Goal: Information Seeking & Learning: Learn about a topic

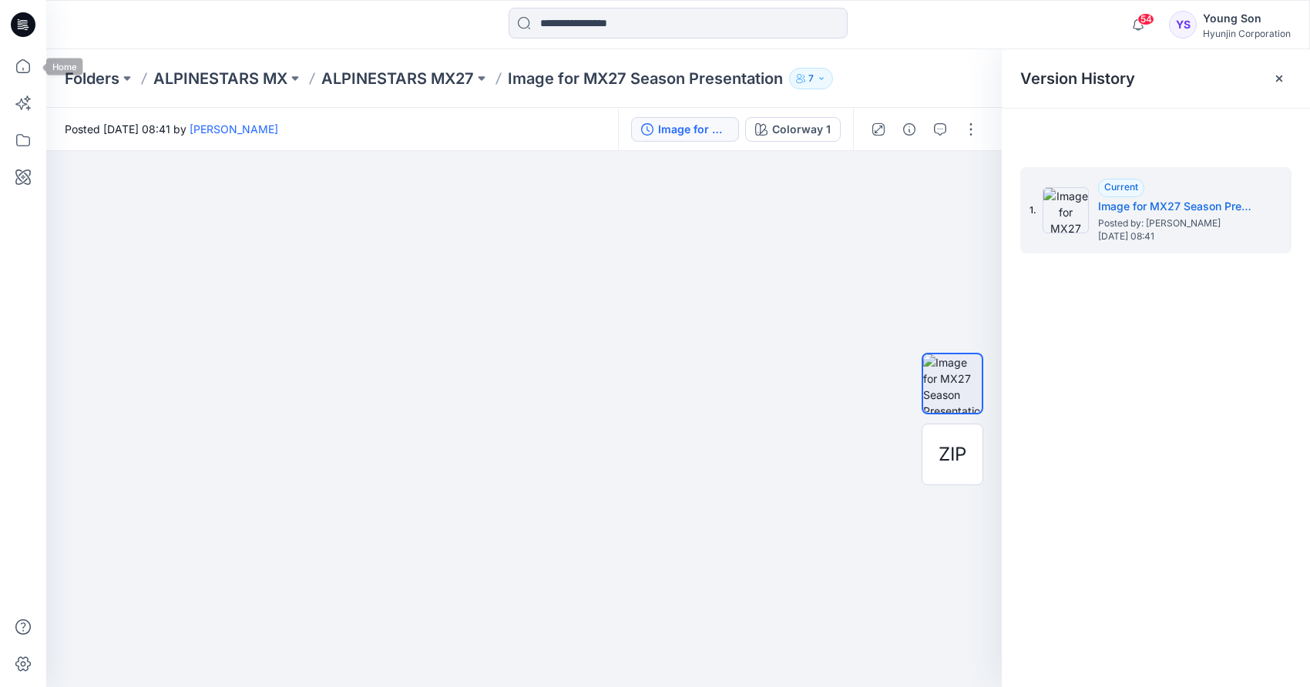
click at [1187, 132] on div at bounding box center [1156, 130] width 308 height 42
click at [808, 136] on div "Colorway 1" at bounding box center [801, 129] width 59 height 17
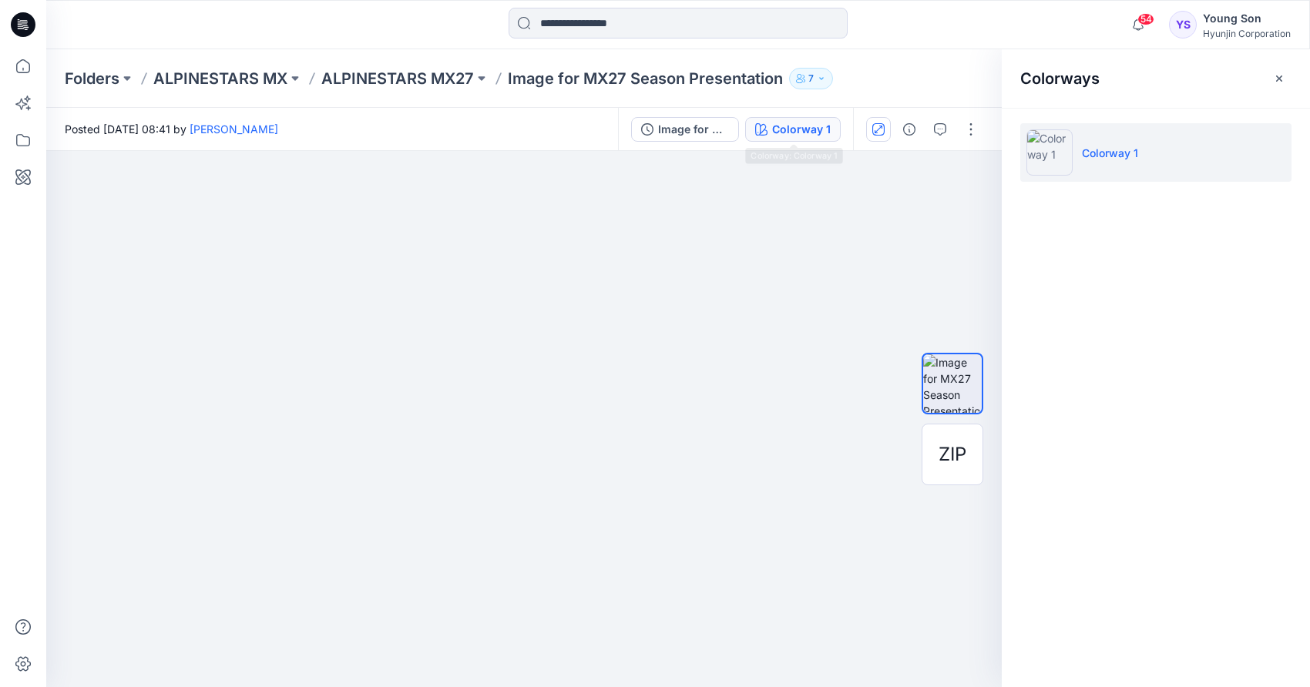
click at [883, 128] on icon "button" at bounding box center [878, 129] width 12 height 12
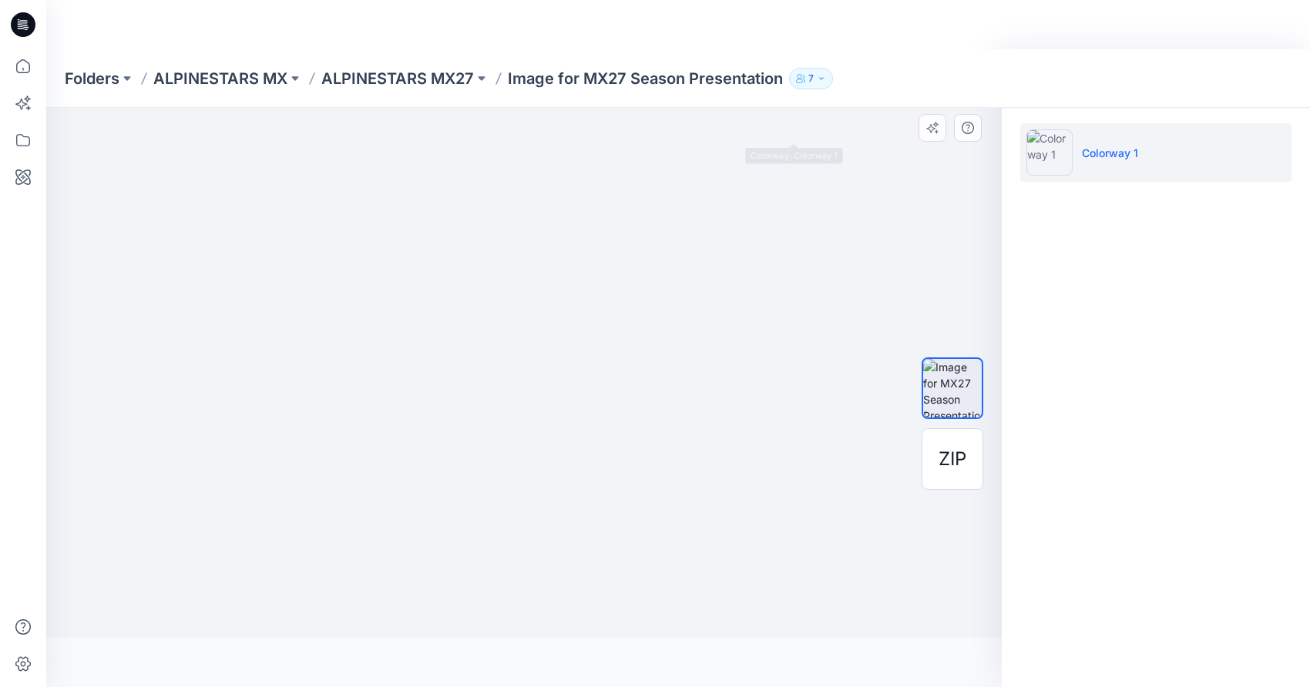
click at [972, 128] on img at bounding box center [524, 250] width 968 height 776
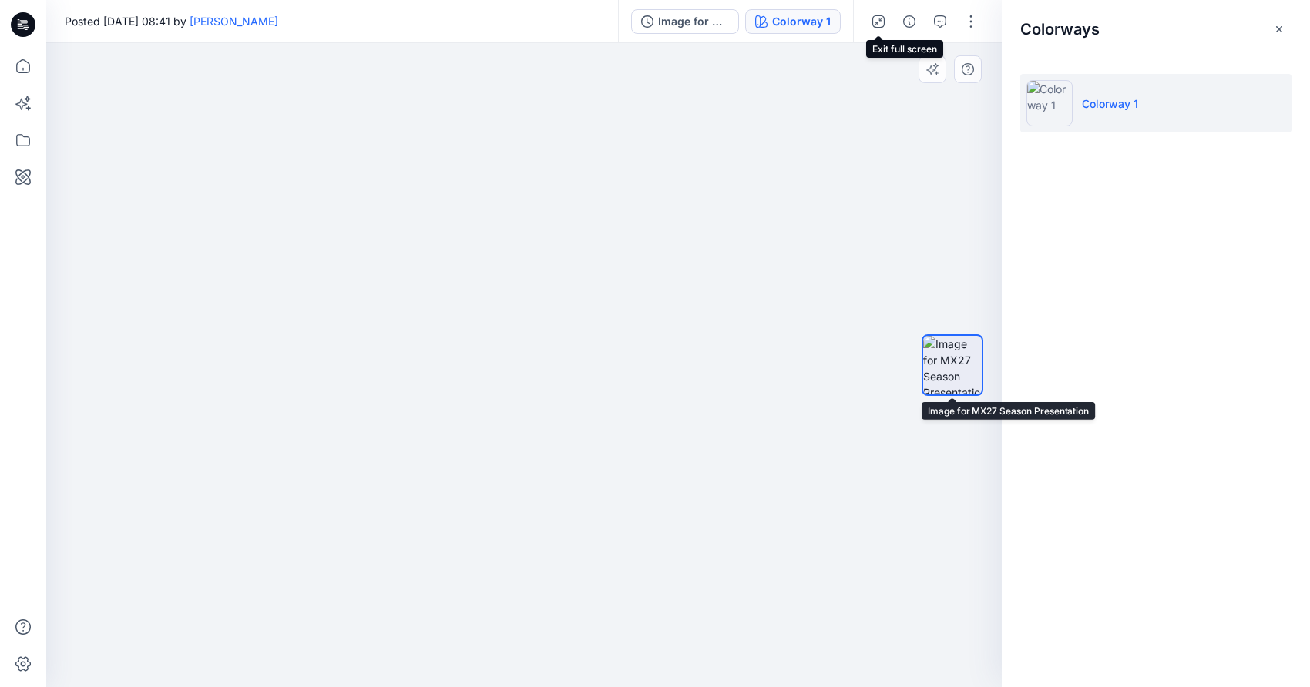
click at [857, 310] on img at bounding box center [524, 260] width 1012 height 853
click at [857, 308] on img at bounding box center [524, 260] width 1012 height 853
click at [676, 300] on img at bounding box center [524, 260] width 1012 height 853
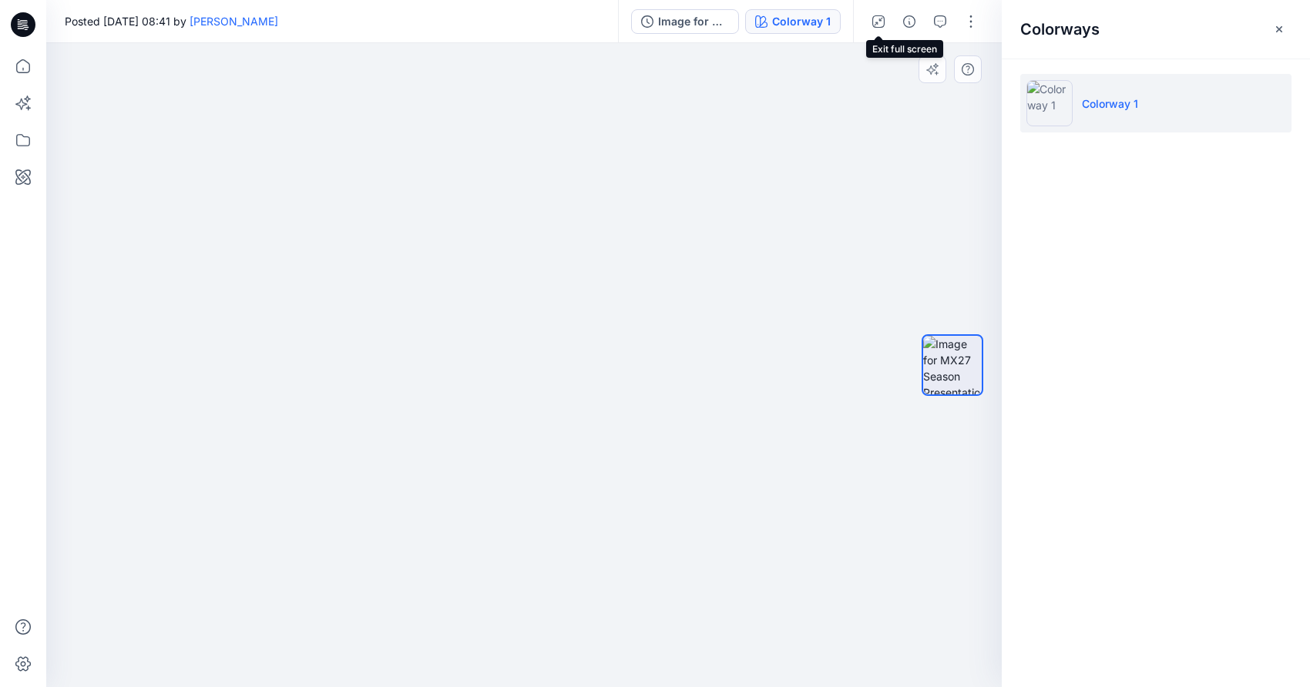
click at [398, 283] on img at bounding box center [524, 260] width 1012 height 853
click at [185, 285] on img at bounding box center [524, 260] width 1012 height 853
click at [18, 179] on icon at bounding box center [23, 177] width 34 height 34
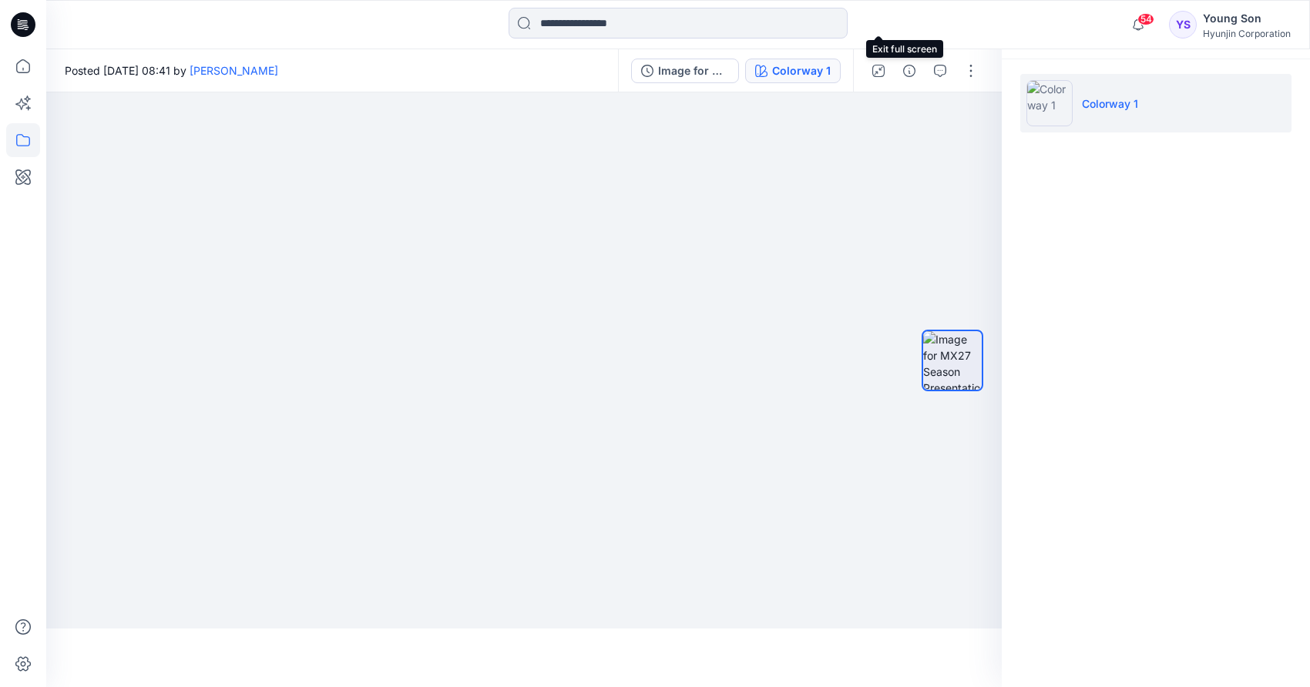
click at [22, 177] on icon at bounding box center [23, 177] width 5 height 5
click at [21, 146] on icon at bounding box center [23, 140] width 34 height 34
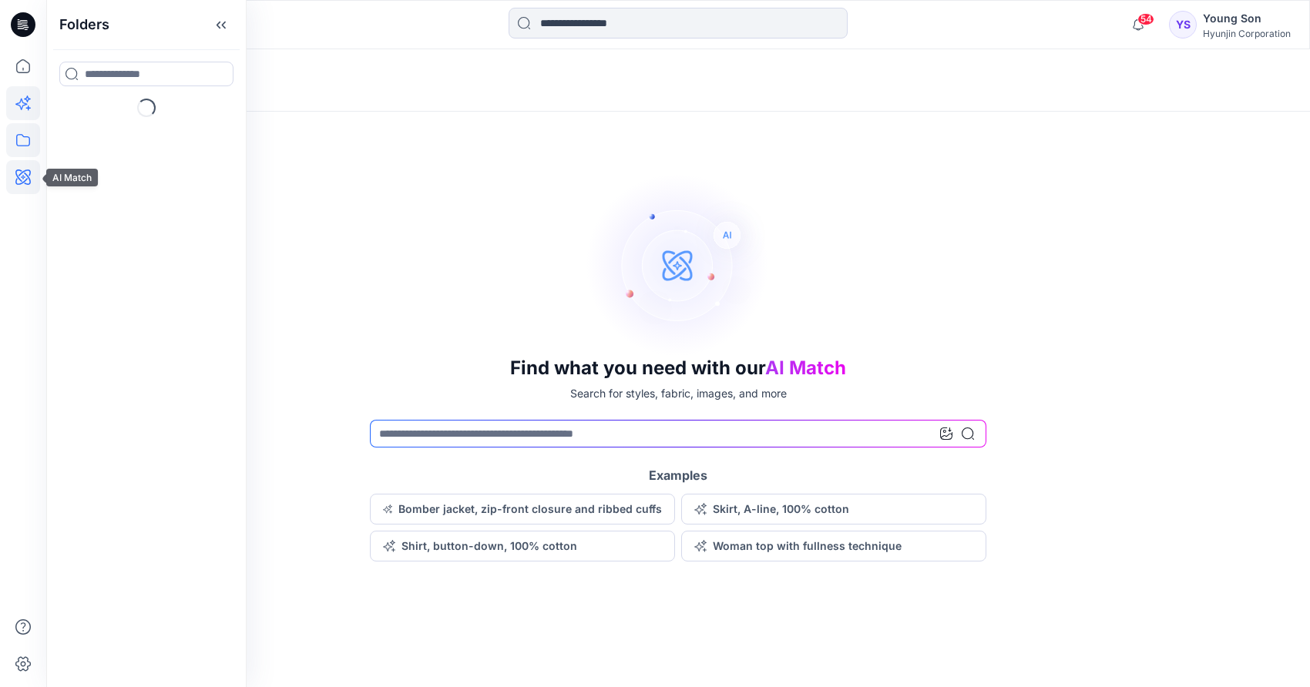
click at [22, 142] on icon at bounding box center [23, 140] width 34 height 34
click at [25, 141] on icon at bounding box center [23, 140] width 34 height 34
click at [25, 176] on icon at bounding box center [23, 177] width 34 height 34
click at [26, 96] on icon at bounding box center [23, 103] width 34 height 34
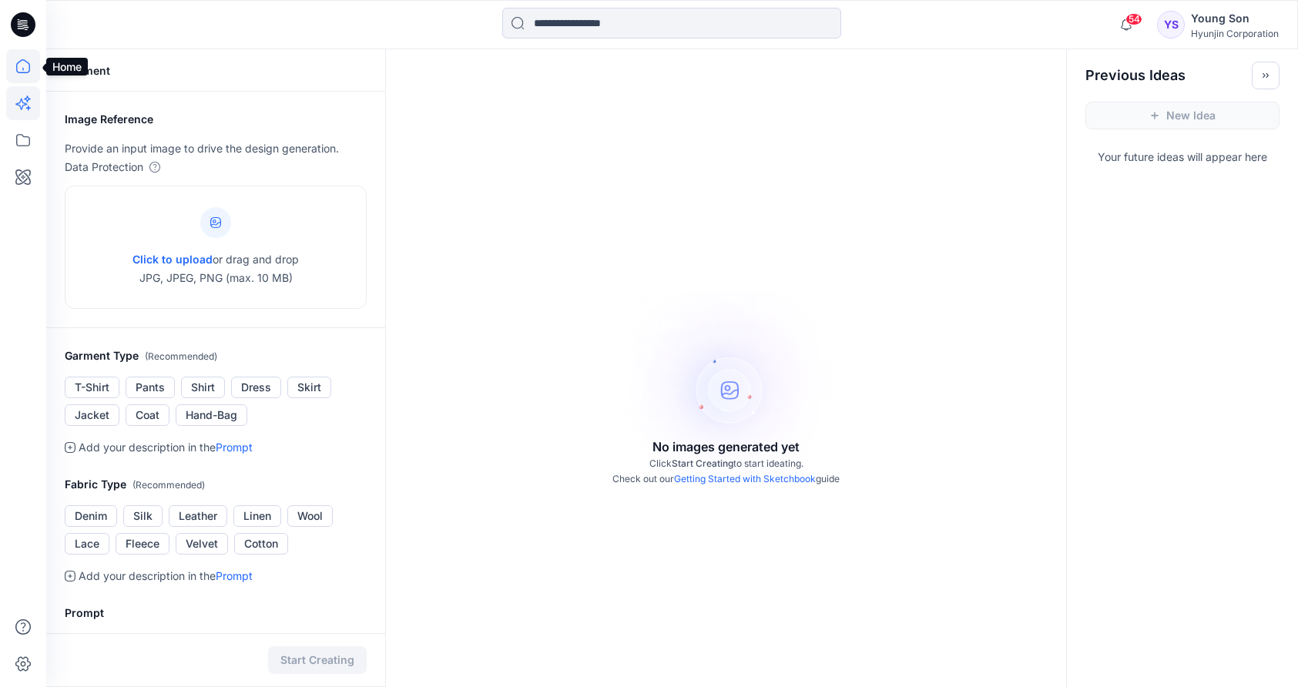
click at [26, 70] on icon at bounding box center [23, 66] width 34 height 34
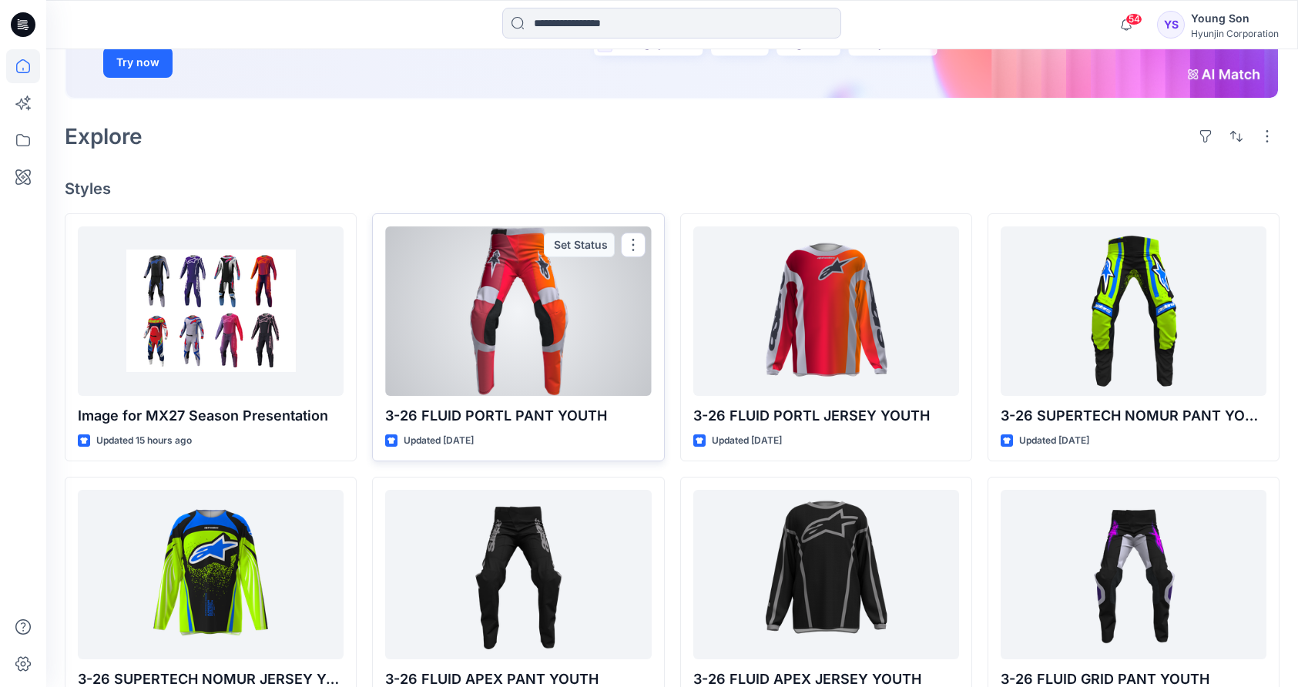
scroll to position [300, 0]
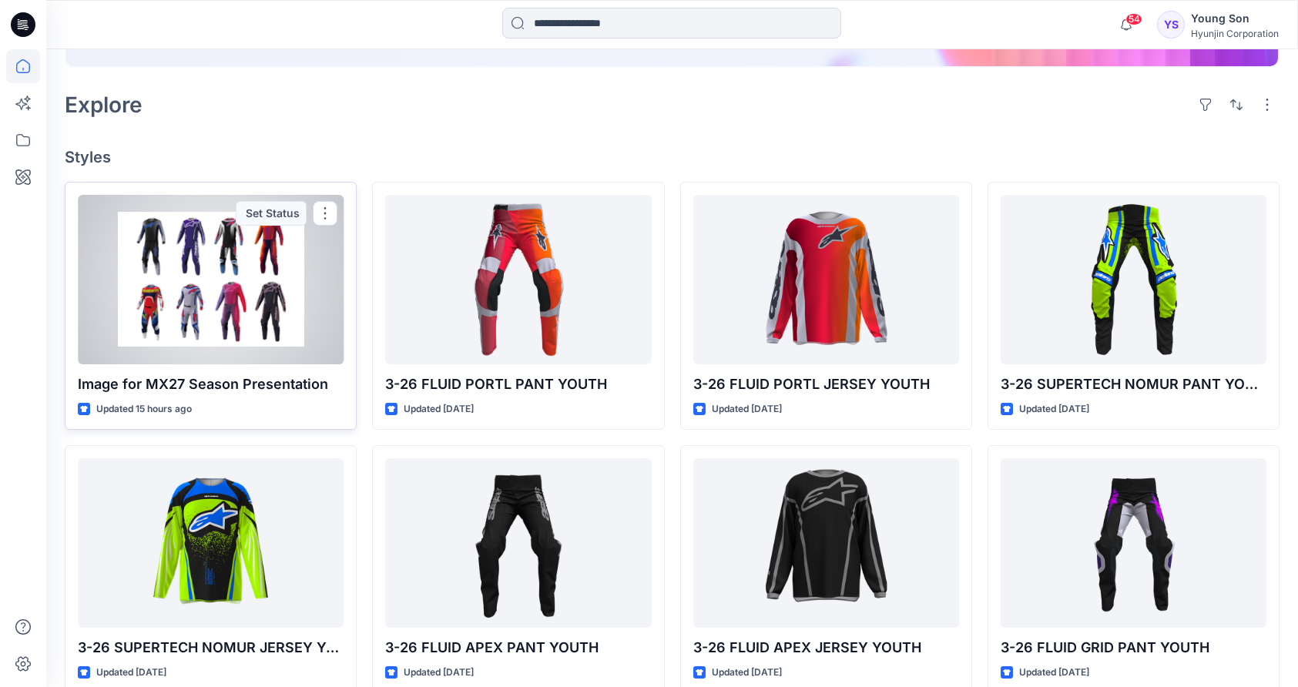
click at [278, 216] on div "Set Status" at bounding box center [271, 213] width 71 height 25
click at [321, 213] on button "button" at bounding box center [325, 213] width 25 height 25
click at [256, 210] on div "Set Status" at bounding box center [271, 213] width 71 height 25
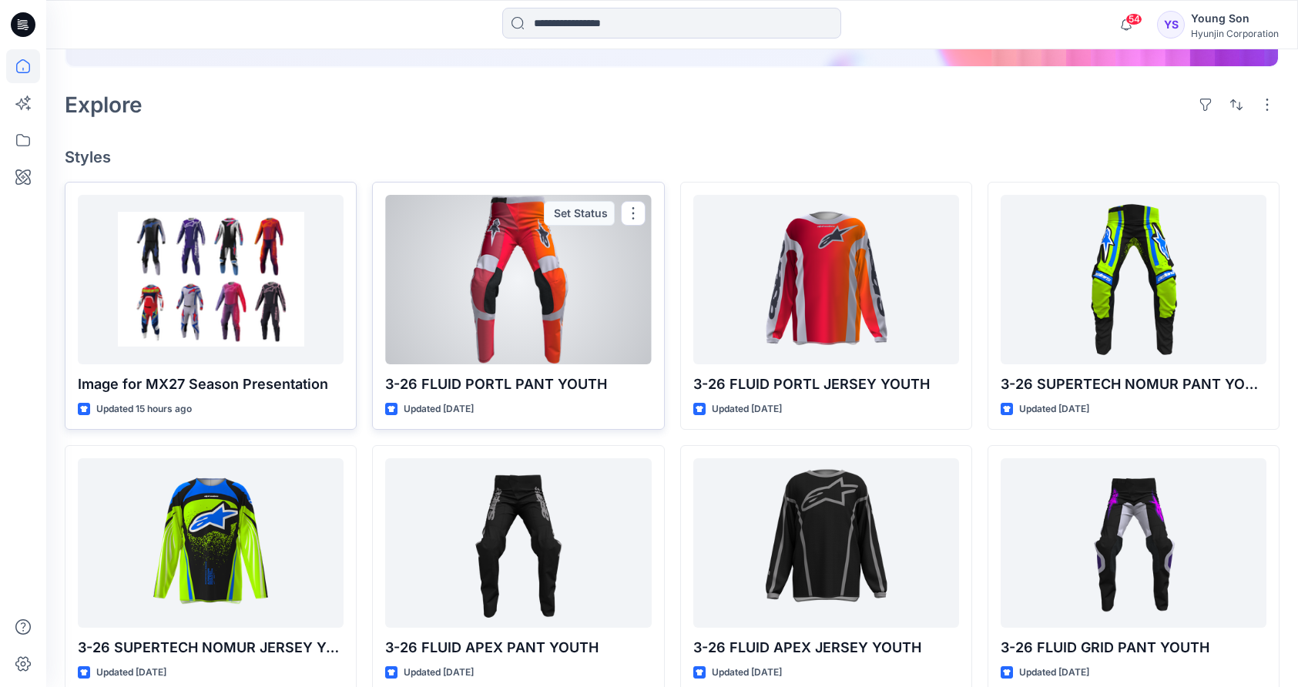
click at [533, 307] on div at bounding box center [518, 280] width 266 height 170
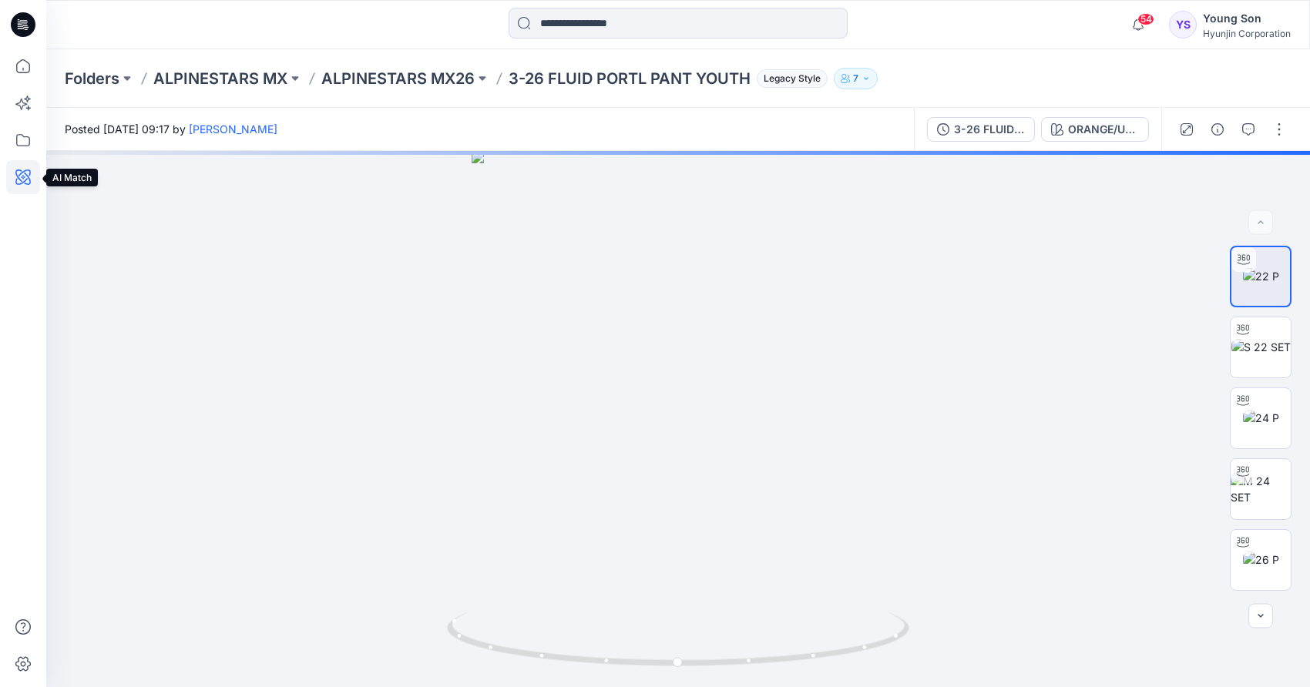
click at [26, 181] on icon at bounding box center [23, 177] width 34 height 34
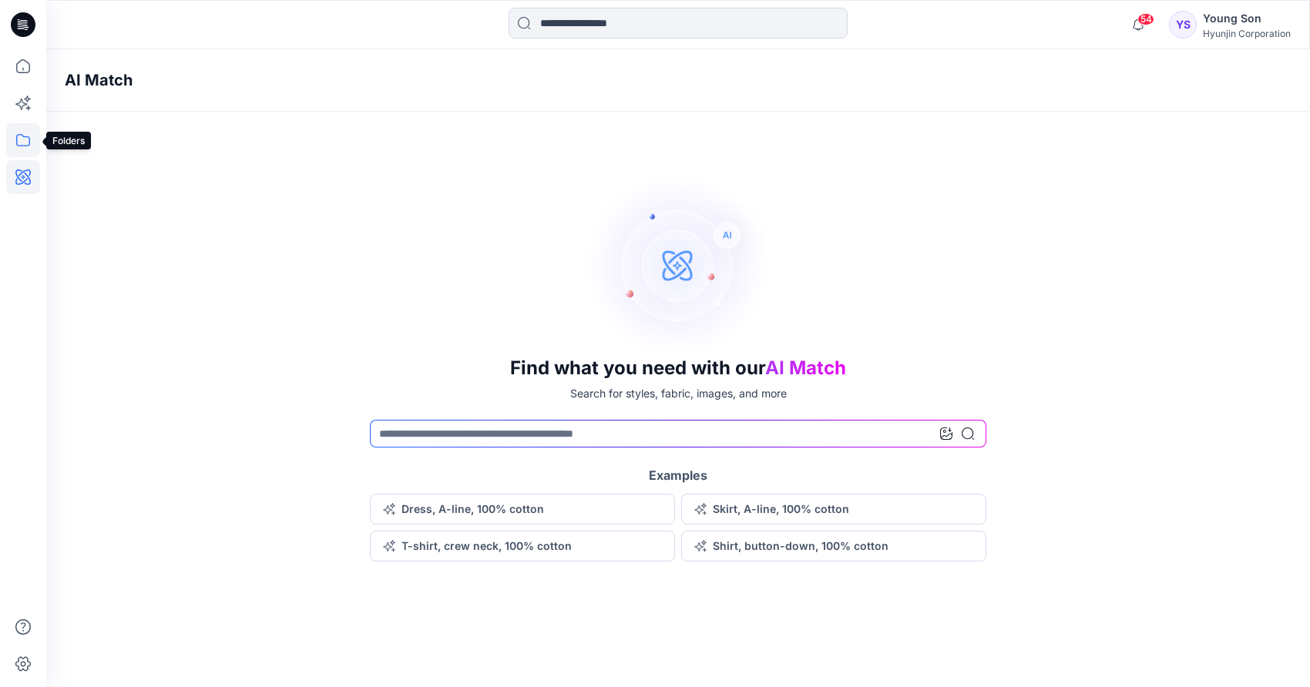
click at [23, 136] on icon at bounding box center [23, 140] width 14 height 12
click at [28, 103] on icon at bounding box center [23, 103] width 34 height 34
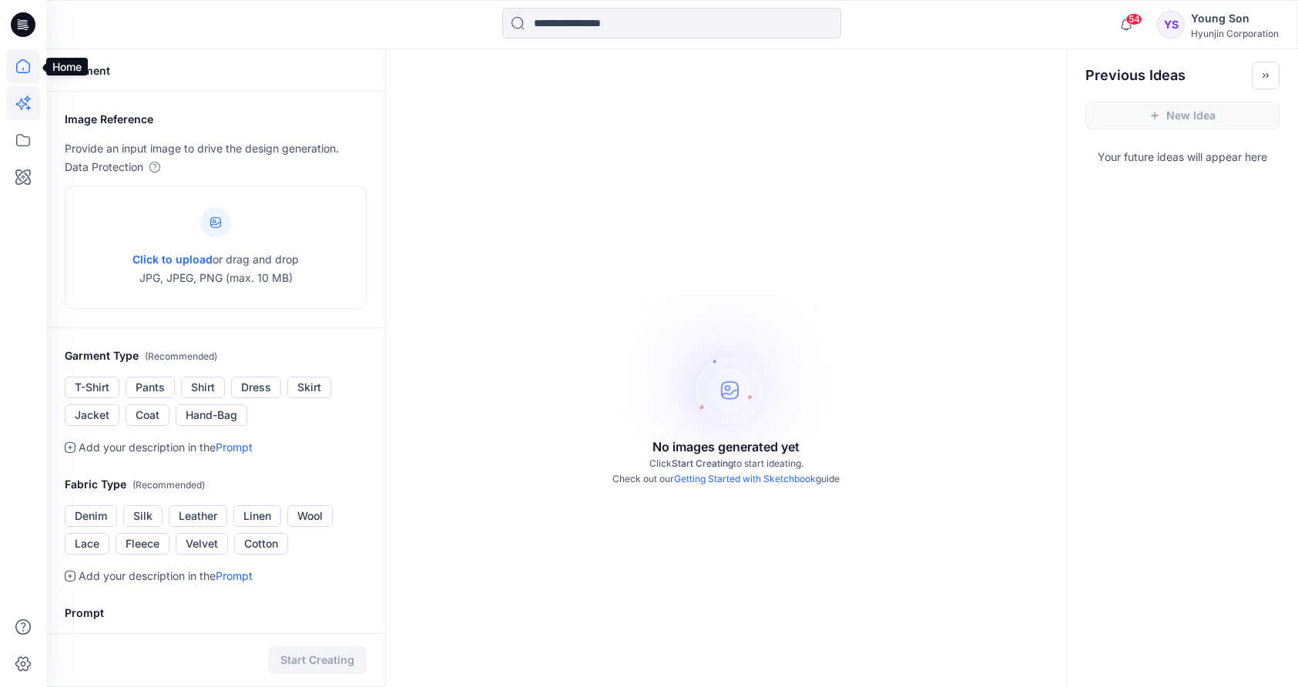
click at [25, 69] on icon at bounding box center [23, 66] width 34 height 34
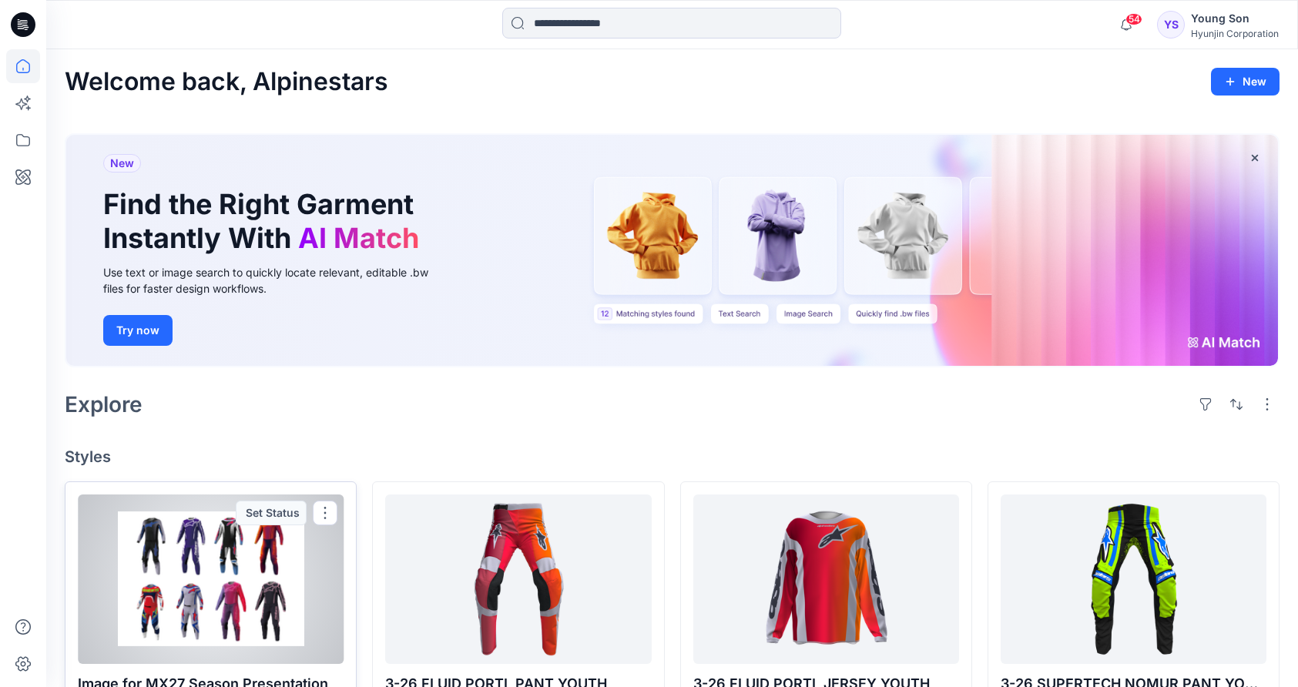
click at [224, 583] on div at bounding box center [211, 580] width 266 height 170
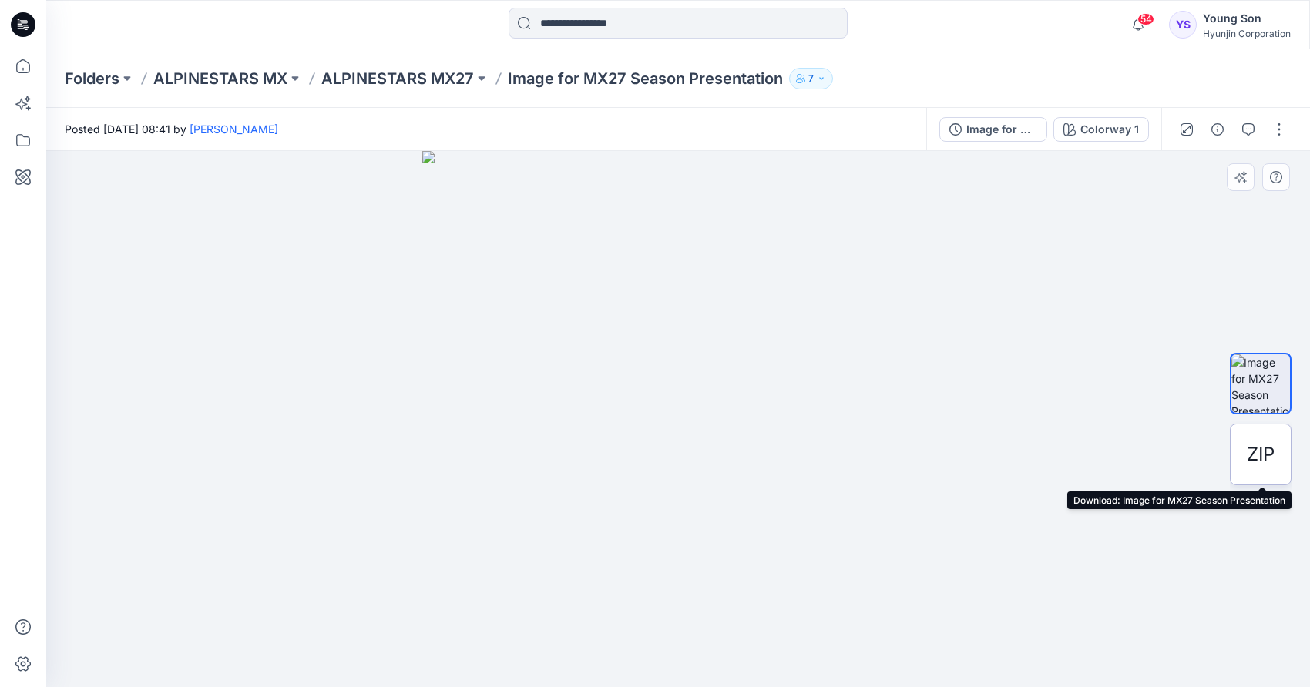
click at [1262, 457] on span "ZIP" at bounding box center [1261, 455] width 28 height 28
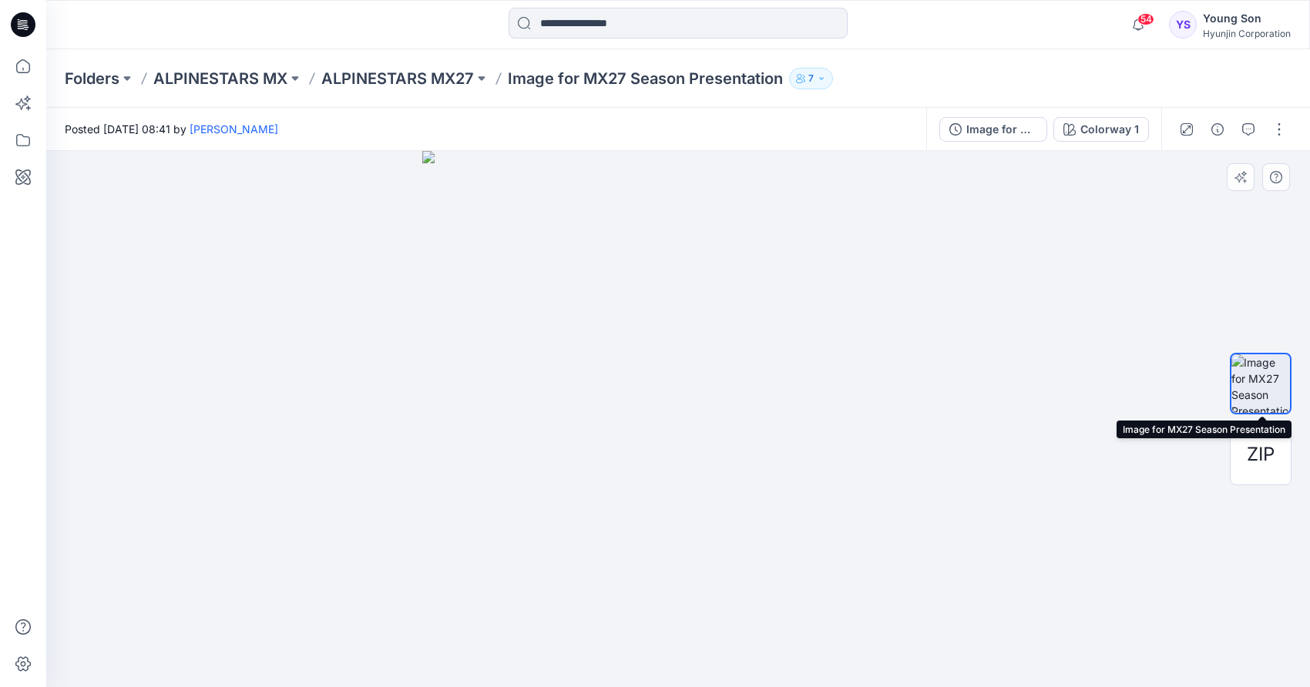
click at [1265, 384] on img at bounding box center [1260, 383] width 59 height 59
click at [1275, 171] on icon "button" at bounding box center [1276, 177] width 12 height 12
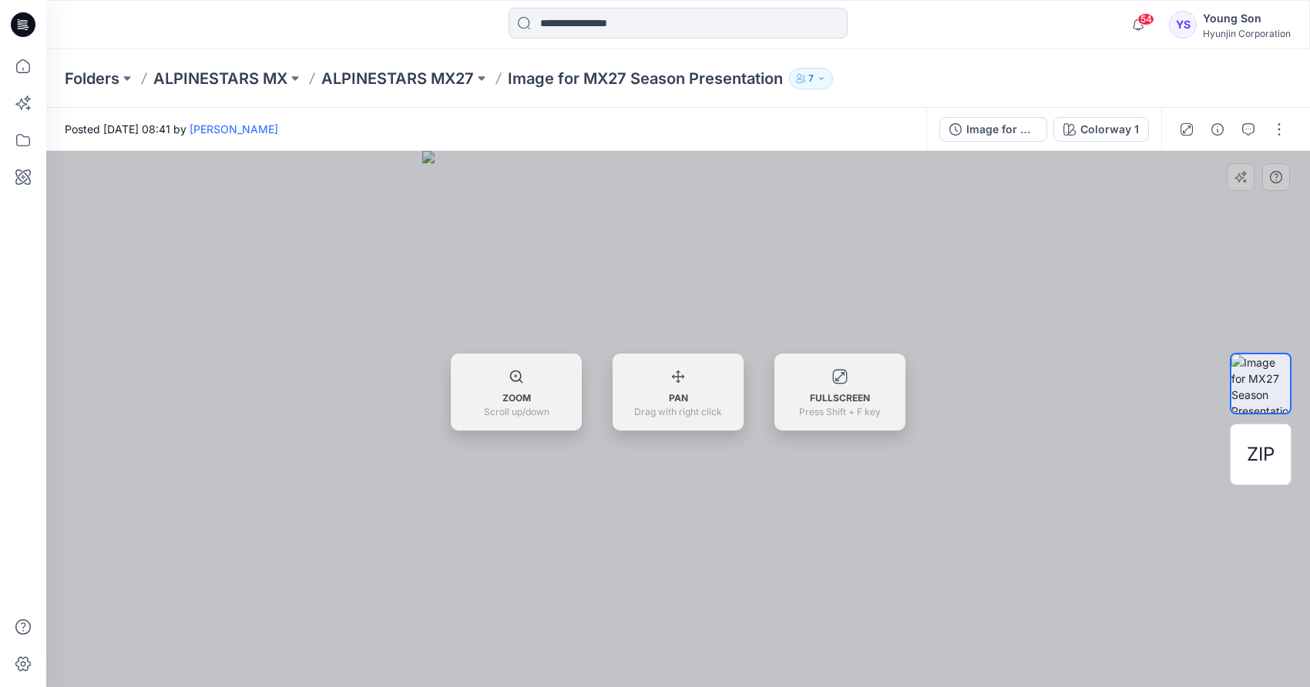
click at [1126, 131] on div "Colorway 1" at bounding box center [1109, 129] width 59 height 17
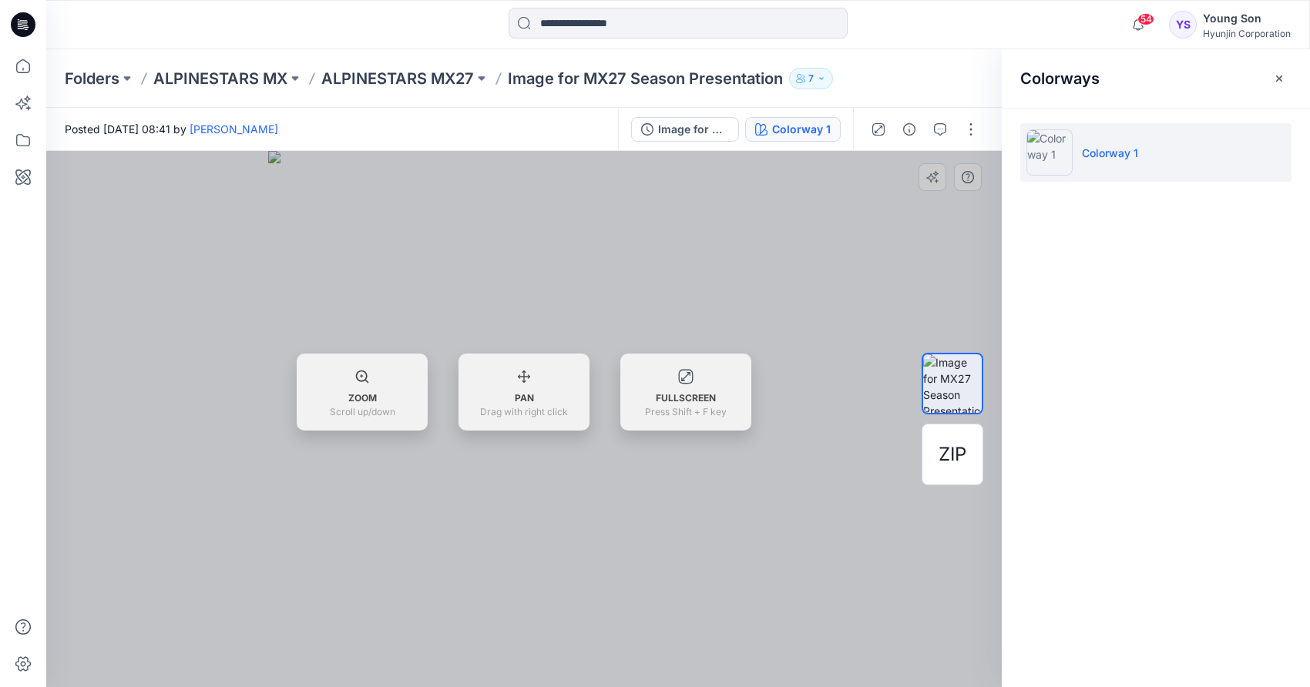
click at [951, 134] on button "button" at bounding box center [940, 129] width 25 height 25
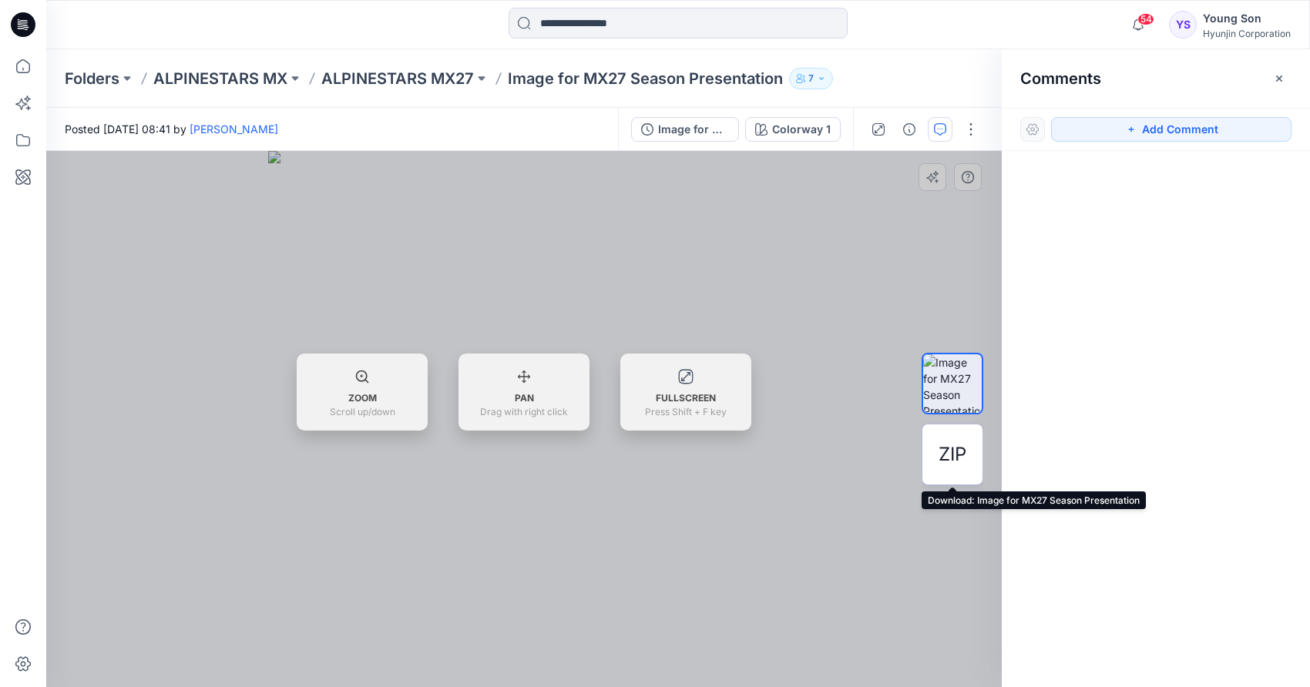
click at [954, 457] on span "ZIP" at bounding box center [952, 455] width 28 height 28
click at [950, 458] on span "ZIP" at bounding box center [952, 455] width 28 height 28
click at [953, 474] on div "ZIP" at bounding box center [952, 455] width 62 height 62
click at [948, 467] on span "ZIP" at bounding box center [952, 455] width 28 height 28
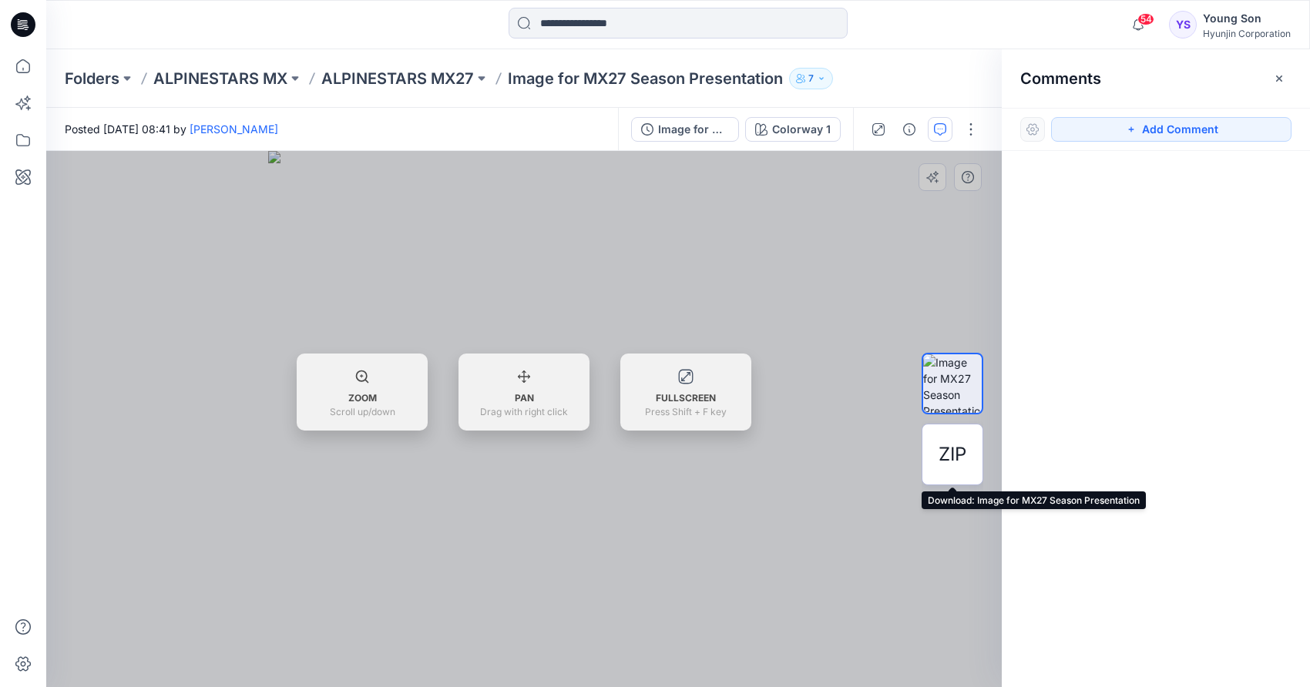
click at [948, 467] on span "ZIP" at bounding box center [952, 455] width 28 height 28
click at [942, 454] on span "ZIP" at bounding box center [952, 455] width 28 height 28
click at [955, 462] on span "ZIP" at bounding box center [952, 455] width 28 height 28
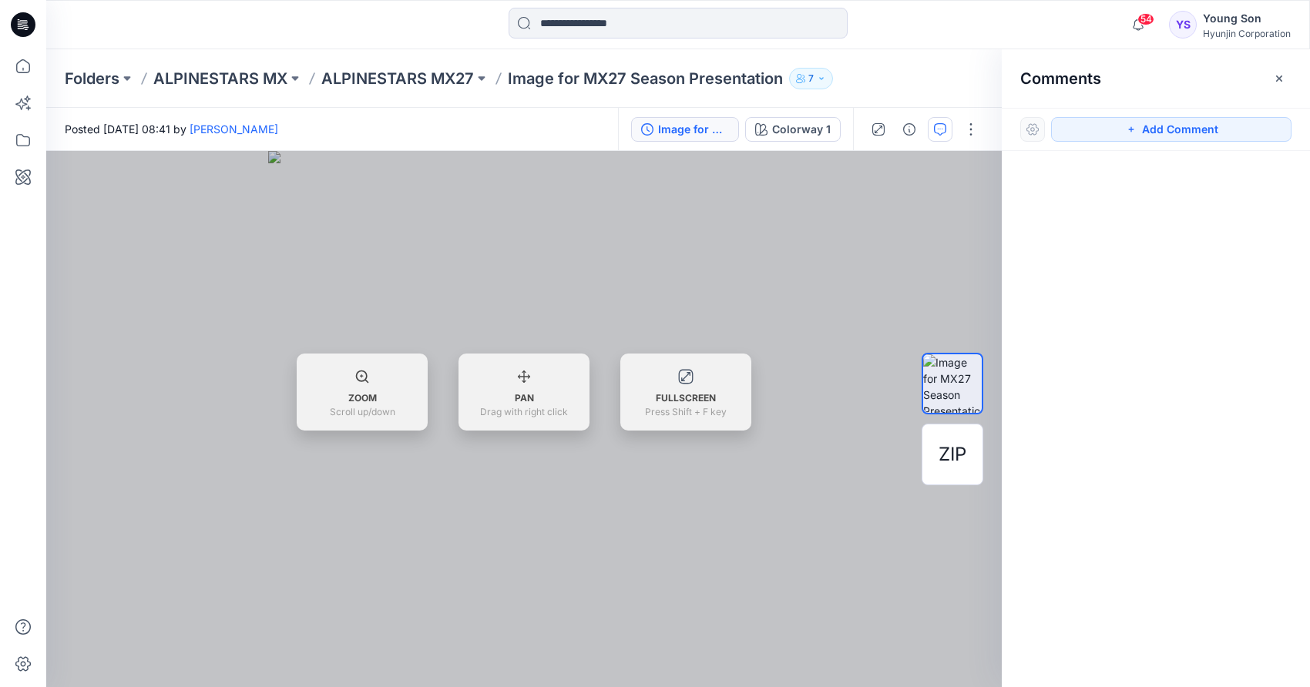
click at [360, 374] on icon at bounding box center [363, 377] width 12 height 12
click at [385, 542] on div at bounding box center [523, 419] width 955 height 536
click at [501, 404] on img at bounding box center [523, 419] width 511 height 536
click at [676, 132] on div "Image for MX27 Season Presentation" at bounding box center [693, 129] width 71 height 17
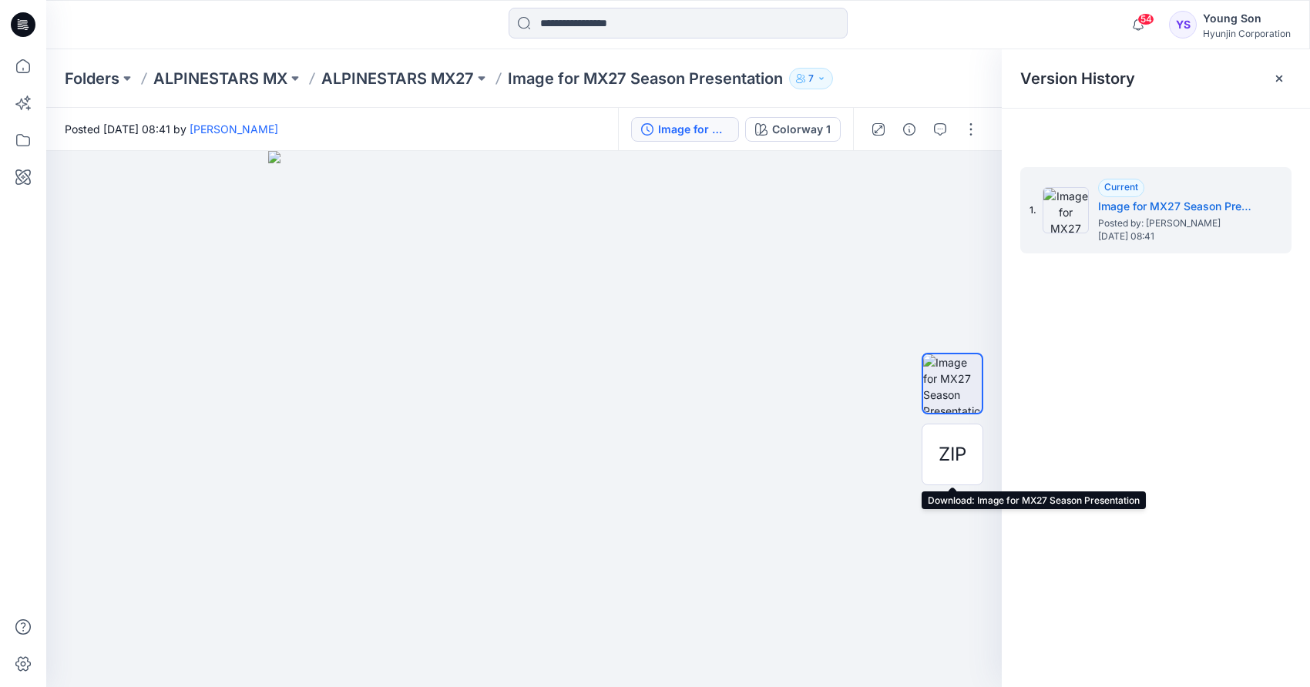
drag, startPoint x: 948, startPoint y: 453, endPoint x: 1041, endPoint y: 502, distance: 105.5
click at [948, 453] on span "ZIP" at bounding box center [952, 455] width 28 height 28
click at [954, 505] on div "ZIP" at bounding box center [952, 419] width 62 height 347
click at [1041, 505] on div "1. Current Image for MX27 Season Presentation Posted by: [PERSON_NAME] [DATE] 0…" at bounding box center [1156, 429] width 308 height 559
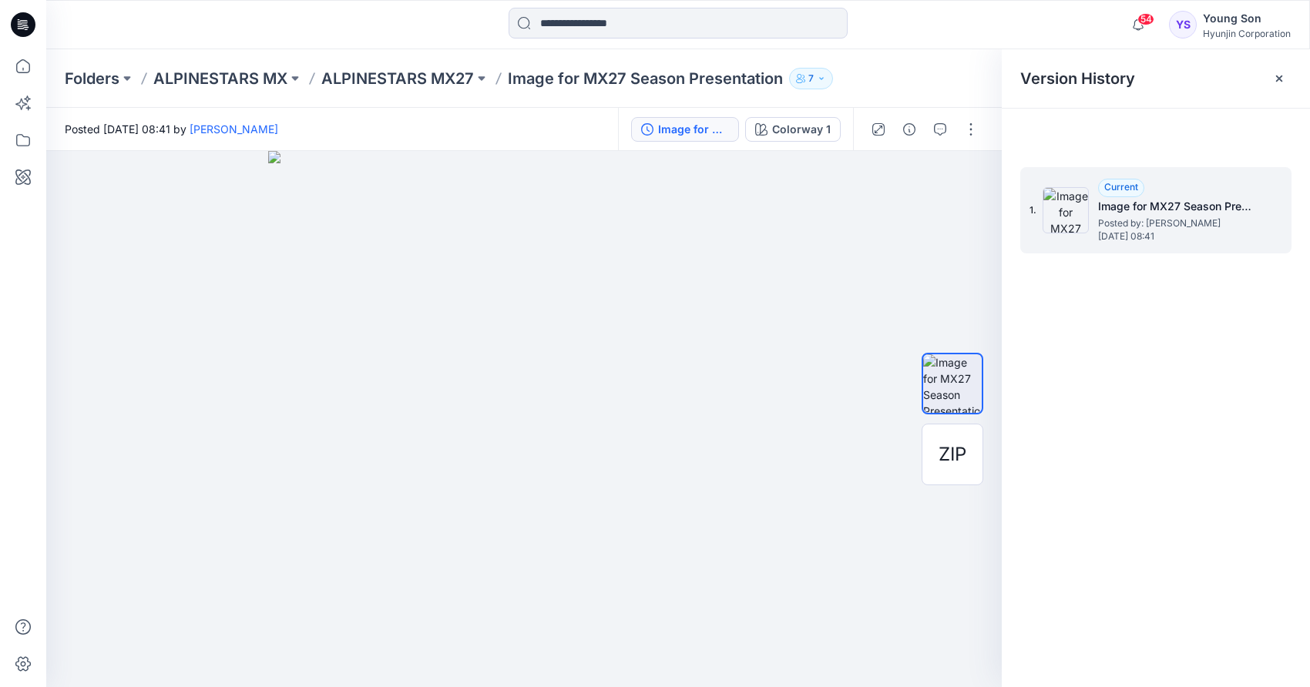
click at [1127, 236] on span "[DATE] 08:41" at bounding box center [1175, 236] width 154 height 11
click at [1134, 209] on h5 "Image for MX27 Season Presentation" at bounding box center [1175, 206] width 154 height 18
click at [952, 388] on img at bounding box center [952, 383] width 59 height 59
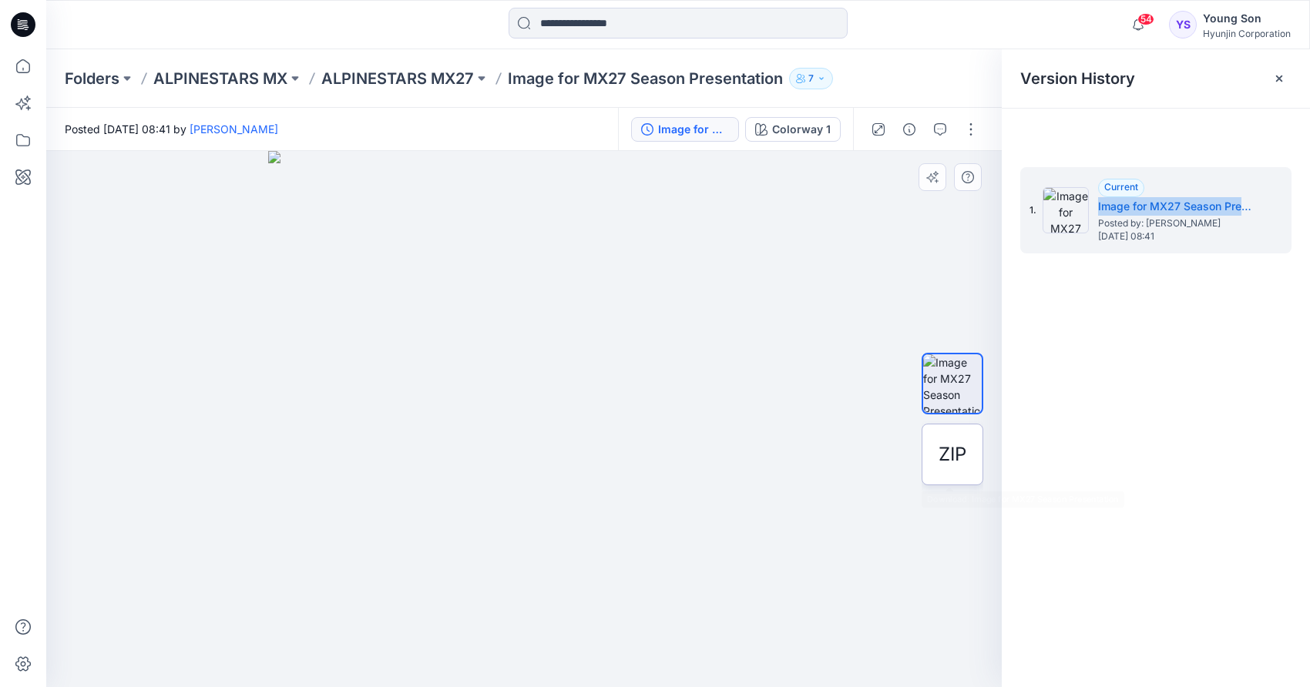
click at [957, 465] on span "ZIP" at bounding box center [952, 455] width 28 height 28
